Goal: Complete application form

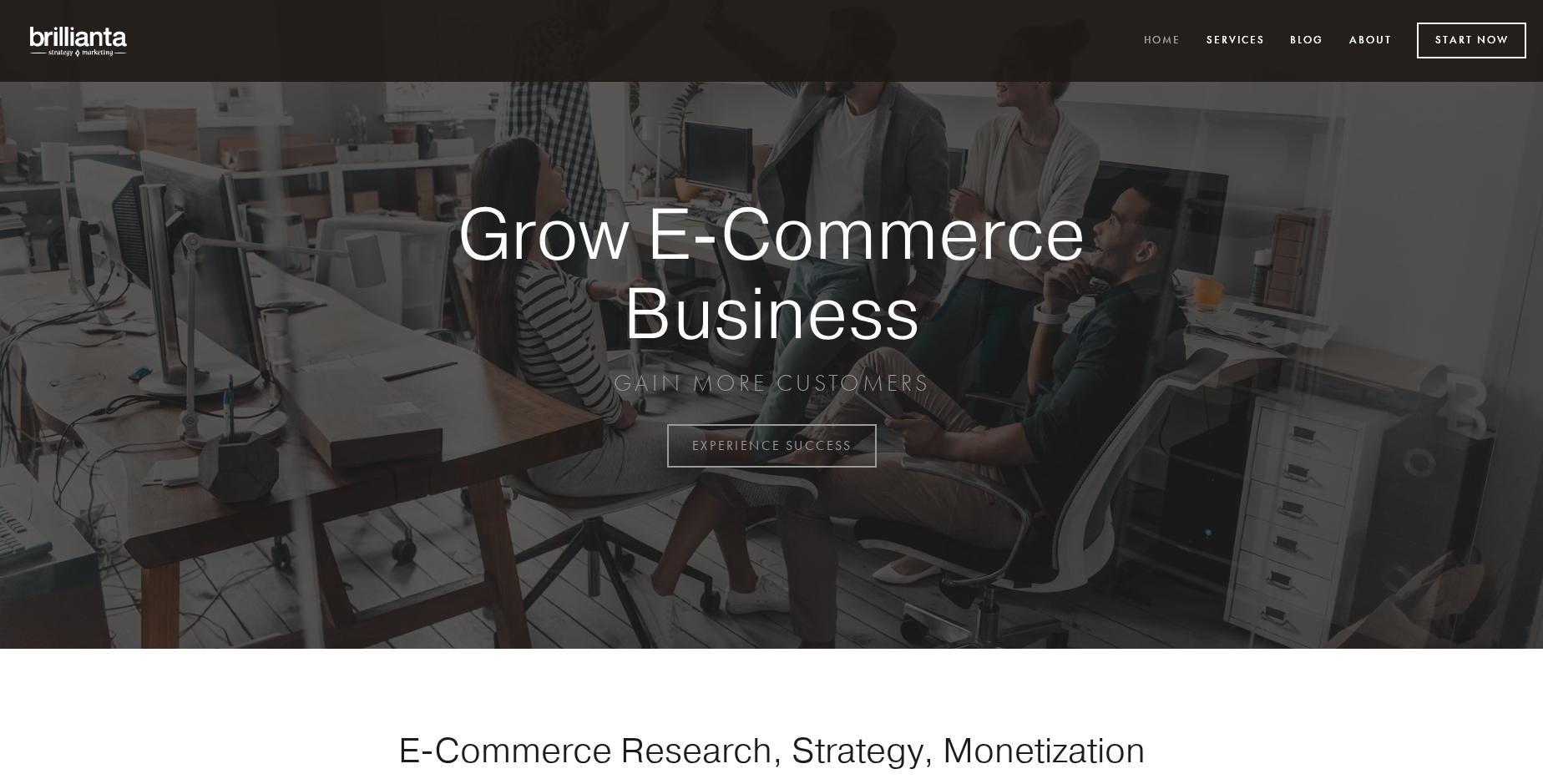
scroll to position [4375, 0]
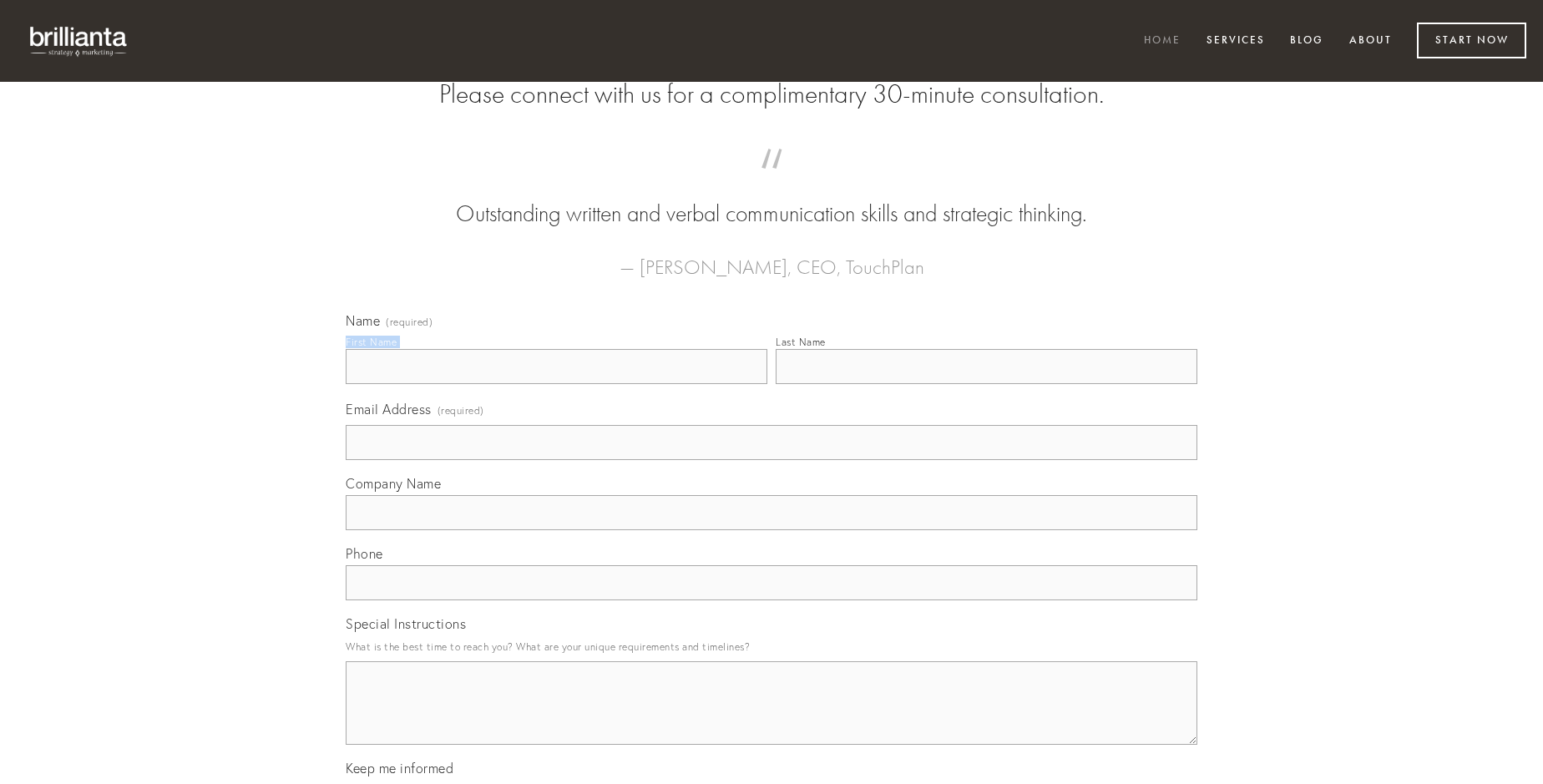
type input "[PERSON_NAME]"
click at [986, 384] on input "Last Name" at bounding box center [987, 366] width 422 height 35
type input "[PERSON_NAME]"
click at [772, 460] on input "Email Address (required)" at bounding box center [771, 443] width 851 height 35
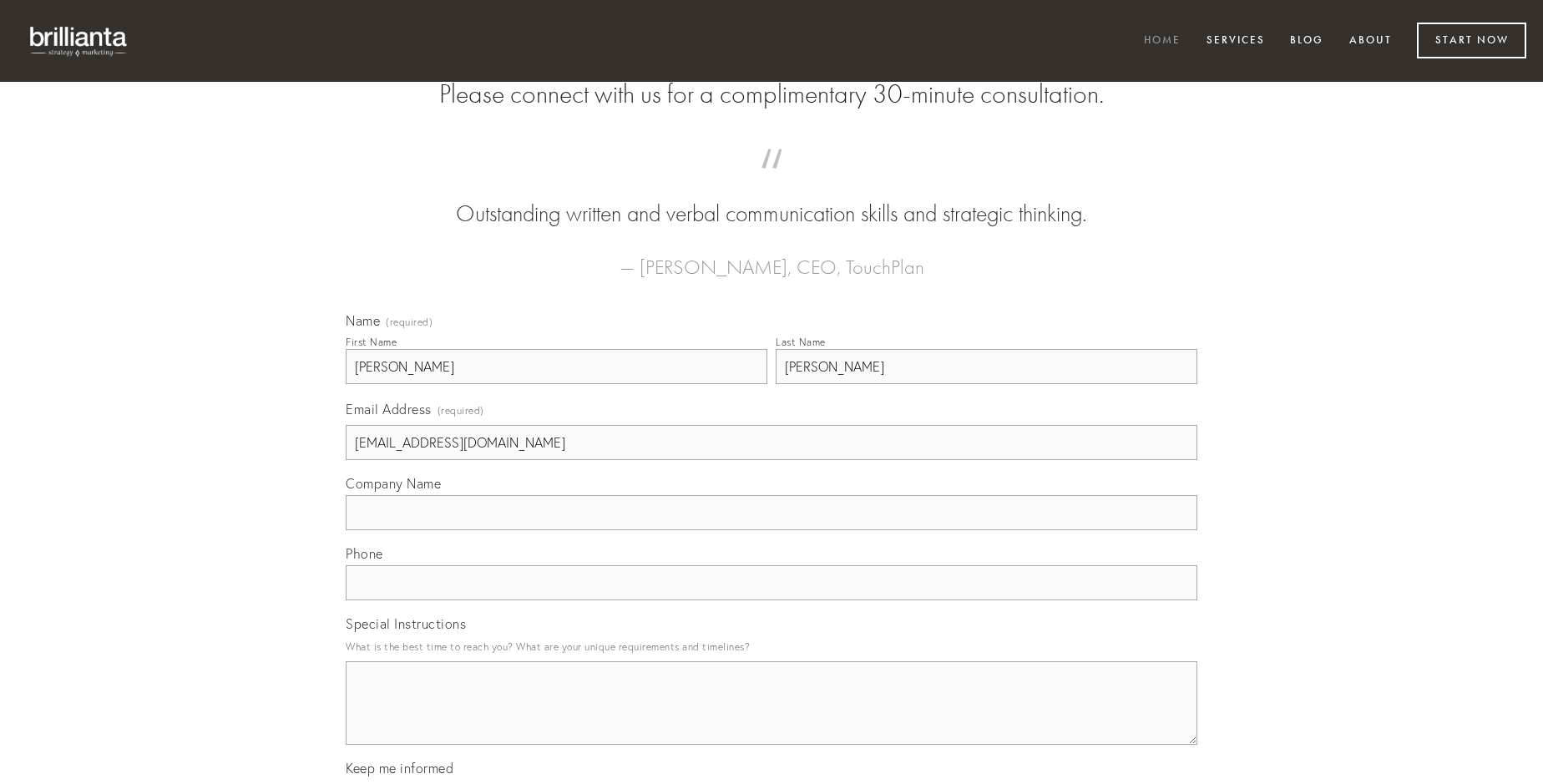
type input "[EMAIL_ADDRESS][DOMAIN_NAME]"
click at [772, 530] on input "Company Name" at bounding box center [771, 513] width 851 height 35
type input "blanditiis"
click at [772, 600] on input "text" at bounding box center [771, 582] width 851 height 35
click at [772, 718] on textarea "Special Instructions" at bounding box center [771, 702] width 851 height 83
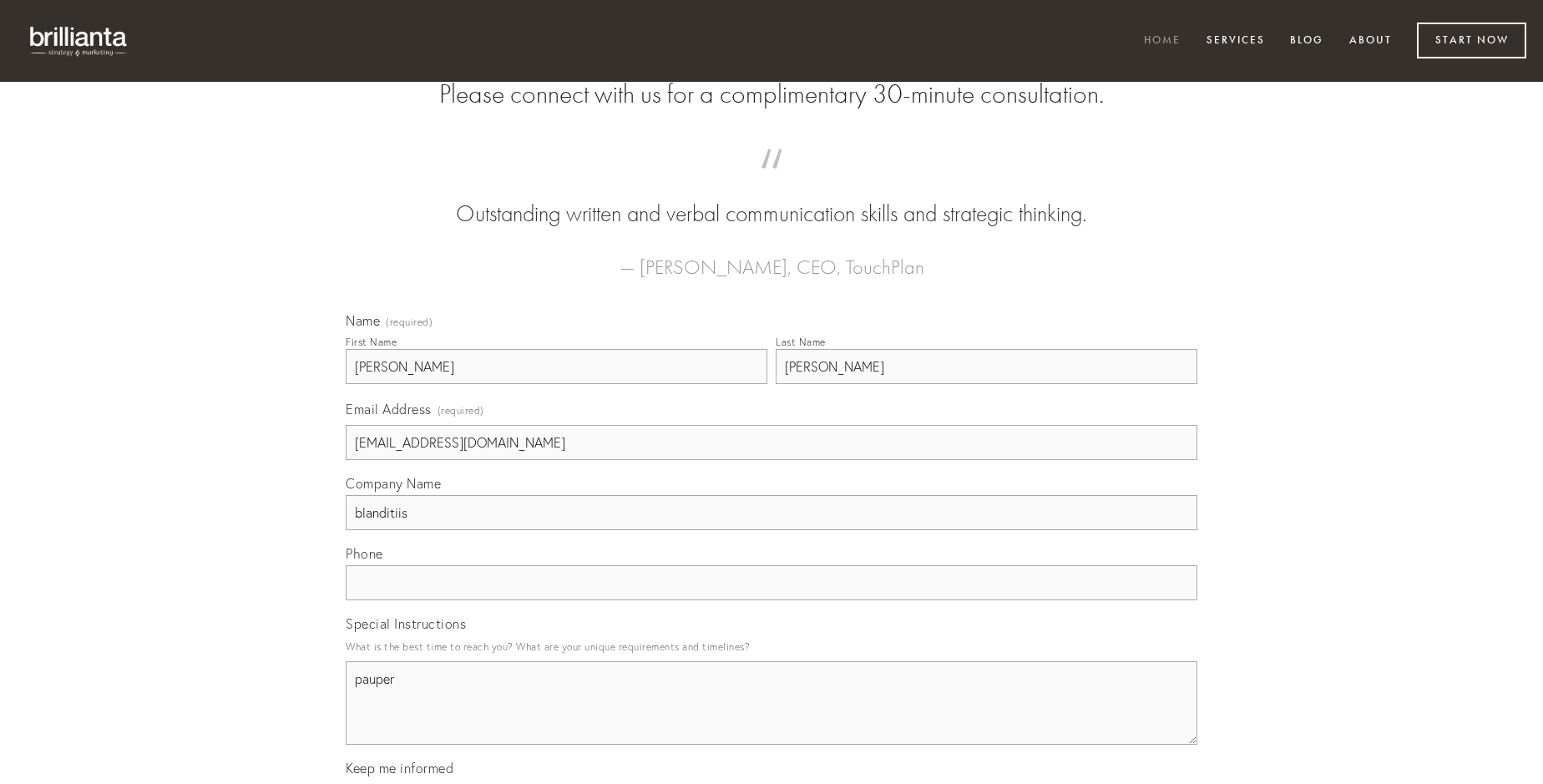
type textarea "pauper"
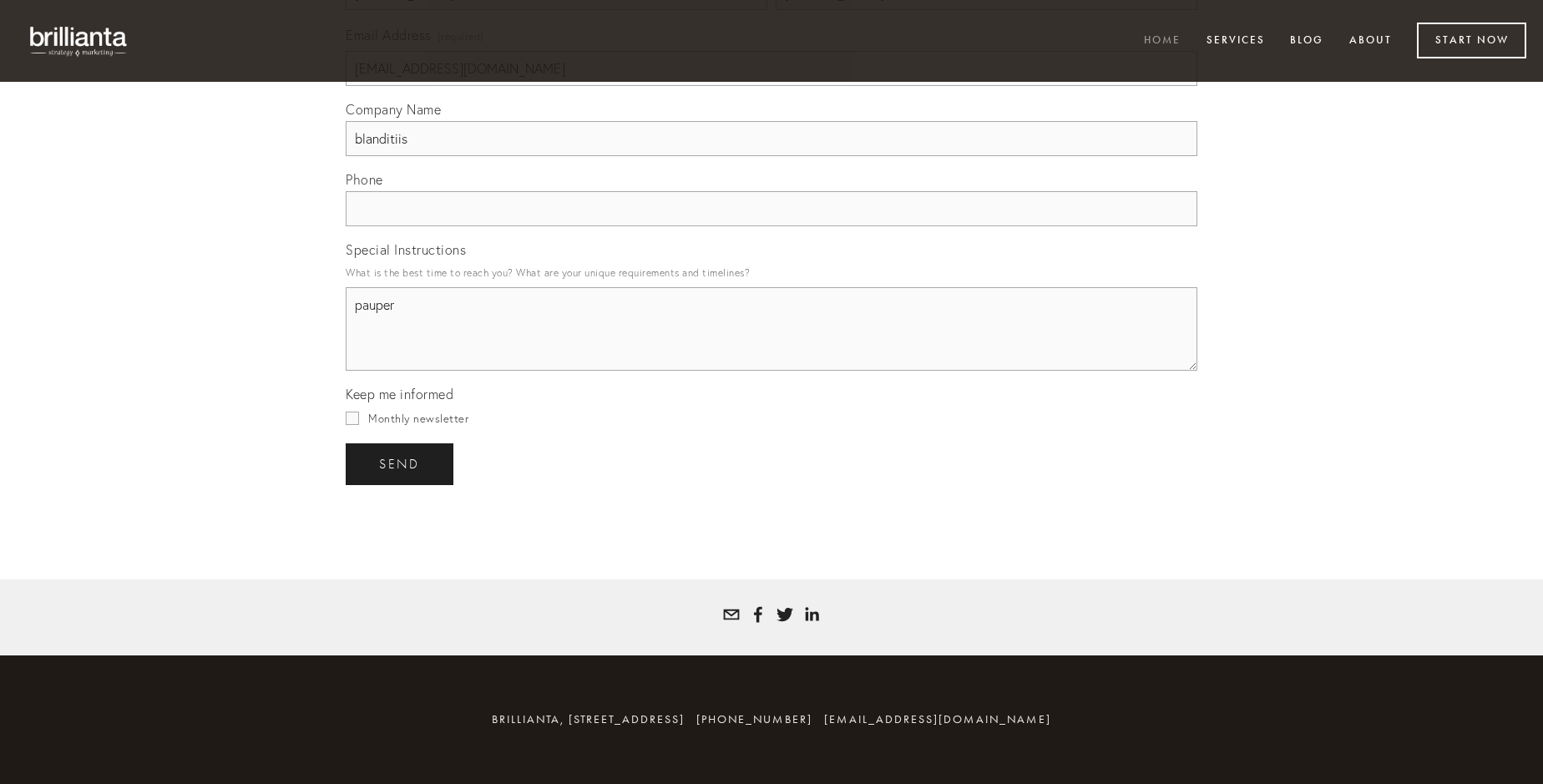
click at [401, 463] on span "send" at bounding box center [399, 464] width 41 height 15
